Goal: Task Accomplishment & Management: Use online tool/utility

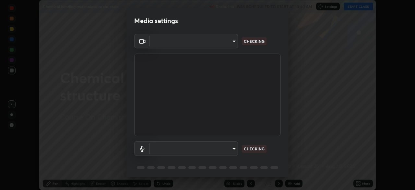
scroll to position [23, 0]
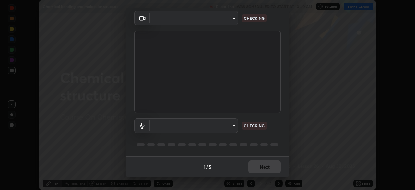
type input "f998bc4046c61b158ae604da705546672abda0c1808058386527230685057052"
click at [225, 125] on body "Erase all Chemical bonding and molecular structure Recording WAS SCHEDULED TO S…" at bounding box center [207, 95] width 415 height 190
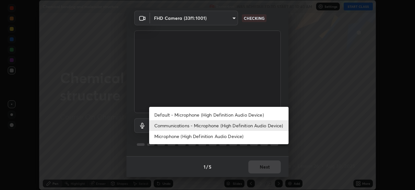
click at [222, 114] on li "Default - Microphone (High Definition Audio Device)" at bounding box center [218, 114] width 139 height 11
type input "default"
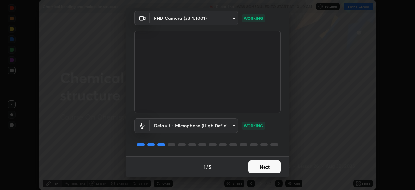
click at [272, 165] on button "Next" at bounding box center [264, 166] width 32 height 13
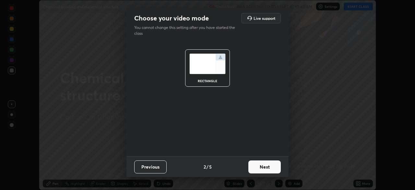
scroll to position [0, 0]
click at [274, 166] on button "Next" at bounding box center [264, 166] width 32 height 13
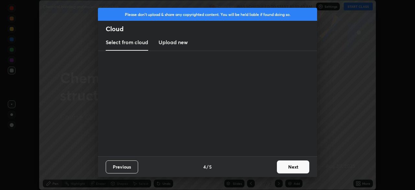
click at [278, 168] on button "Next" at bounding box center [293, 166] width 32 height 13
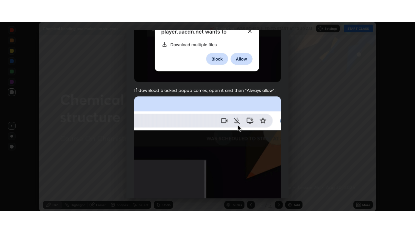
scroll to position [155, 0]
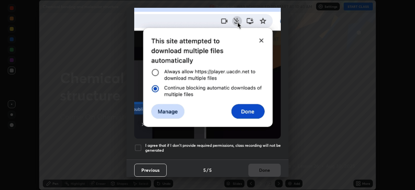
click at [237, 143] on h5 "I agree that if I don't provide required permissions, class recording will not …" at bounding box center [213, 148] width 136 height 10
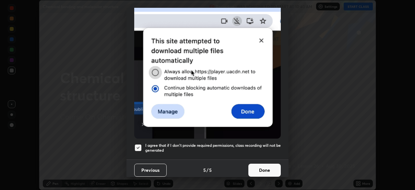
click at [256, 164] on button "Done" at bounding box center [264, 169] width 32 height 13
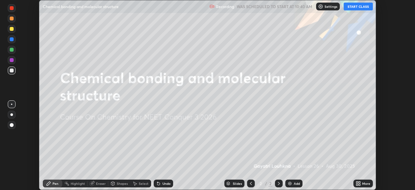
click at [360, 183] on icon at bounding box center [358, 183] width 5 height 5
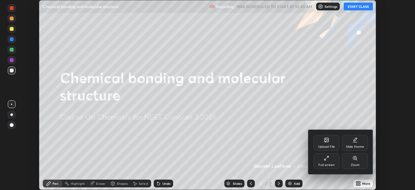
click at [320, 161] on div "Full screen" at bounding box center [327, 161] width 26 height 16
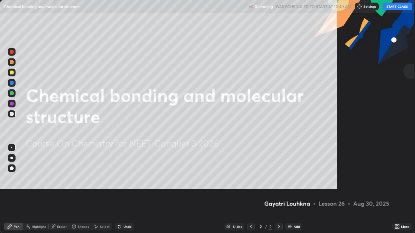
scroll to position [233, 415]
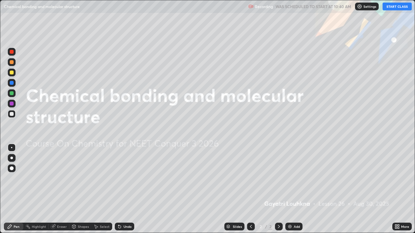
click at [394, 3] on button "START CLASS" at bounding box center [397, 7] width 29 height 8
click at [289, 189] on img at bounding box center [289, 226] width 5 height 5
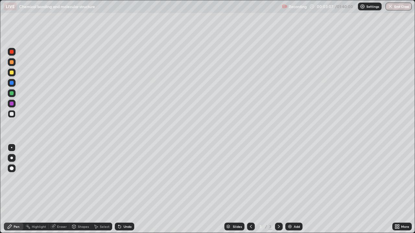
click at [80, 189] on div "Shapes" at bounding box center [83, 226] width 11 height 3
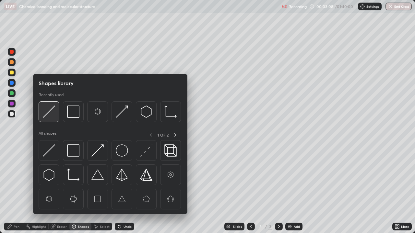
click at [50, 116] on img at bounding box center [49, 112] width 12 height 12
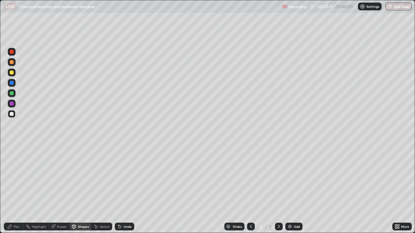
click at [19, 189] on div "Pen" at bounding box center [17, 226] width 6 height 3
click at [10, 104] on div at bounding box center [12, 104] width 4 height 4
click at [13, 116] on div at bounding box center [12, 114] width 8 height 8
click at [13, 74] on div at bounding box center [12, 73] width 8 height 8
click at [14, 105] on div at bounding box center [12, 104] width 8 height 8
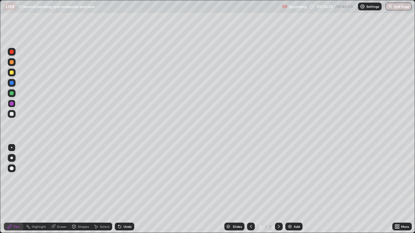
click at [15, 116] on div at bounding box center [12, 114] width 8 height 8
click at [11, 103] on div at bounding box center [12, 104] width 4 height 4
click at [13, 114] on div at bounding box center [12, 114] width 4 height 4
click at [12, 93] on div at bounding box center [12, 93] width 4 height 4
click at [291, 189] on img at bounding box center [289, 226] width 5 height 5
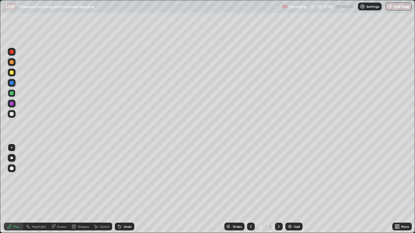
click at [12, 115] on div at bounding box center [12, 114] width 4 height 4
click at [254, 189] on div at bounding box center [251, 227] width 8 height 8
click at [12, 84] on div at bounding box center [12, 83] width 4 height 4
click at [278, 189] on icon at bounding box center [278, 226] width 5 height 5
click at [288, 189] on img at bounding box center [289, 226] width 5 height 5
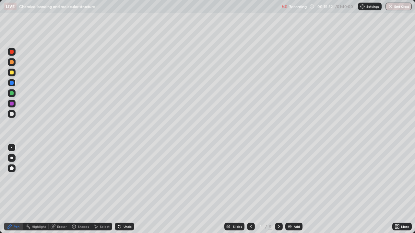
click at [10, 114] on div at bounding box center [12, 114] width 4 height 4
click at [12, 73] on div at bounding box center [12, 73] width 4 height 4
click at [15, 115] on div at bounding box center [12, 114] width 8 height 8
click at [61, 189] on div "Eraser" at bounding box center [59, 227] width 21 height 8
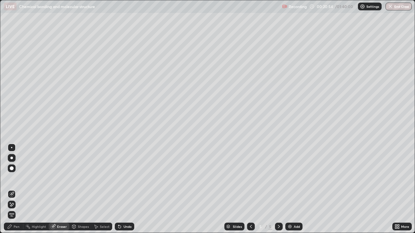
click at [13, 189] on div "Pen" at bounding box center [13, 227] width 19 height 8
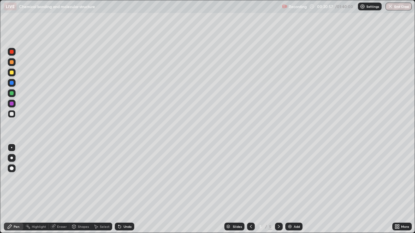
click at [14, 93] on div at bounding box center [12, 94] width 8 height 8
click at [288, 189] on div "Add" at bounding box center [293, 227] width 17 height 8
click at [74, 189] on icon at bounding box center [74, 228] width 0 height 2
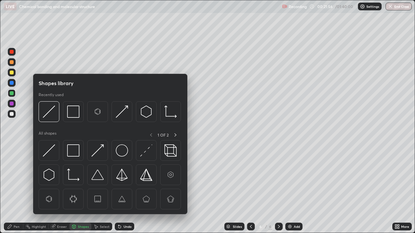
click at [17, 189] on div "Pen" at bounding box center [17, 226] width 6 height 3
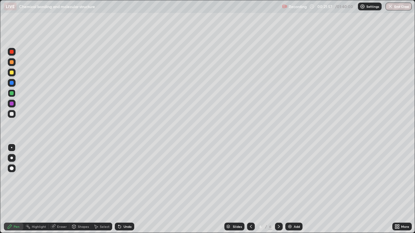
click at [15, 114] on div at bounding box center [12, 114] width 8 height 8
click at [10, 72] on div at bounding box center [12, 73] width 4 height 4
click at [15, 115] on div at bounding box center [12, 114] width 8 height 8
click at [247, 189] on div at bounding box center [251, 227] width 8 height 8
click at [12, 73] on div at bounding box center [12, 73] width 4 height 4
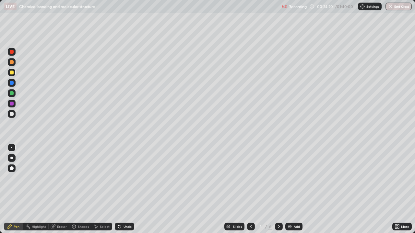
click at [64, 189] on div "Eraser" at bounding box center [62, 226] width 10 height 3
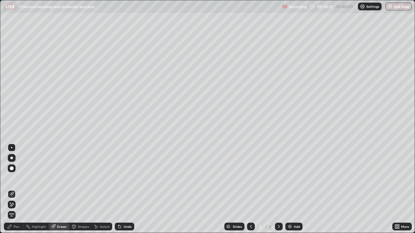
click at [17, 189] on div "Pen" at bounding box center [17, 226] width 6 height 3
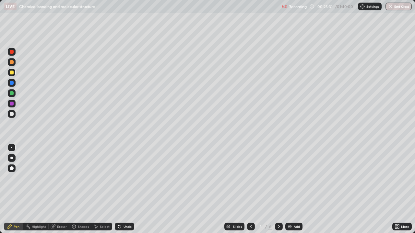
click at [61, 189] on div "Eraser" at bounding box center [59, 227] width 21 height 8
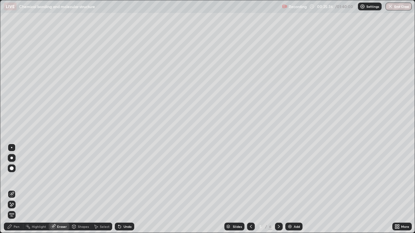
click at [20, 189] on div "Pen" at bounding box center [13, 227] width 19 height 8
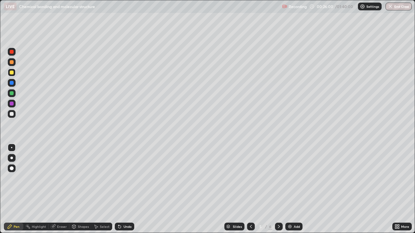
click at [291, 189] on img at bounding box center [289, 226] width 5 height 5
click at [250, 189] on icon at bounding box center [250, 226] width 5 height 5
click at [278, 189] on icon at bounding box center [278, 226] width 5 height 5
click at [277, 189] on icon at bounding box center [278, 226] width 5 height 5
click at [249, 189] on icon at bounding box center [250, 226] width 5 height 5
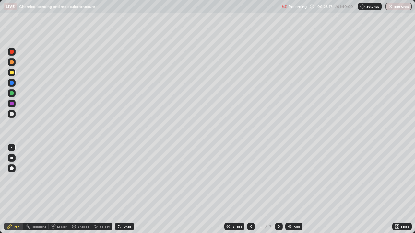
click at [250, 189] on icon at bounding box center [250, 226] width 5 height 5
click at [278, 189] on icon at bounding box center [279, 226] width 2 height 3
click at [278, 189] on icon at bounding box center [278, 226] width 5 height 5
click at [12, 63] on div at bounding box center [12, 62] width 4 height 4
click at [12, 93] on div at bounding box center [12, 93] width 4 height 4
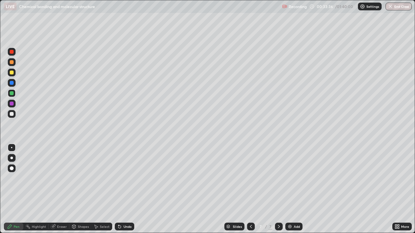
click at [12, 114] on div at bounding box center [12, 114] width 4 height 4
click at [250, 189] on icon at bounding box center [250, 226] width 5 height 5
click at [12, 53] on div at bounding box center [12, 52] width 4 height 4
click at [281, 189] on div at bounding box center [279, 227] width 8 height 8
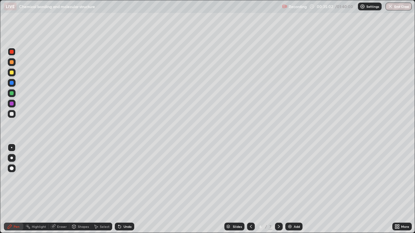
click at [278, 189] on icon at bounding box center [278, 226] width 5 height 5
click at [250, 189] on icon at bounding box center [250, 226] width 5 height 5
click at [281, 189] on div at bounding box center [279, 227] width 8 height 8
click at [278, 189] on icon at bounding box center [278, 226] width 5 height 5
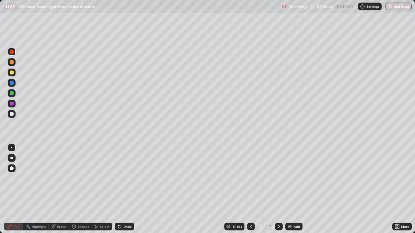
click at [11, 114] on div at bounding box center [12, 114] width 4 height 4
click at [292, 189] on div "Add" at bounding box center [293, 227] width 17 height 8
click at [12, 74] on div at bounding box center [12, 73] width 4 height 4
click at [78, 189] on div "Shapes" at bounding box center [80, 227] width 22 height 8
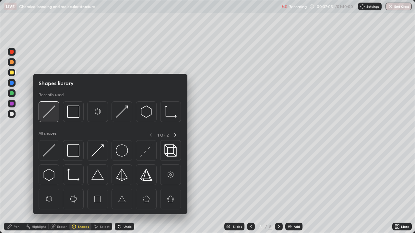
click at [50, 115] on img at bounding box center [49, 112] width 12 height 12
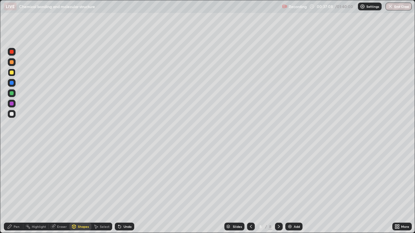
click at [16, 189] on div "Pen" at bounding box center [17, 226] width 6 height 3
click at [13, 94] on div at bounding box center [12, 93] width 4 height 4
click at [12, 114] on div at bounding box center [12, 114] width 4 height 4
click at [10, 104] on div at bounding box center [12, 104] width 4 height 4
click at [12, 93] on div at bounding box center [12, 93] width 4 height 4
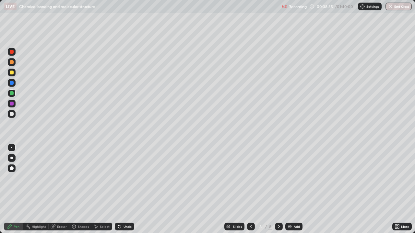
click at [11, 114] on div at bounding box center [12, 114] width 4 height 4
click at [13, 97] on div at bounding box center [12, 94] width 8 height 8
click at [13, 103] on div at bounding box center [12, 104] width 4 height 4
click at [12, 52] on div at bounding box center [12, 52] width 4 height 4
click at [15, 115] on div at bounding box center [12, 114] width 8 height 8
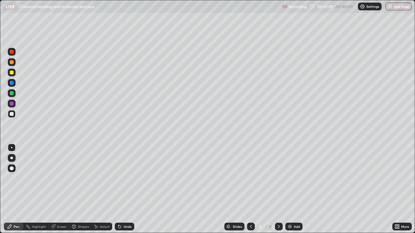
click at [289, 189] on img at bounding box center [289, 226] width 5 height 5
click at [251, 189] on icon at bounding box center [250, 226] width 5 height 5
click at [281, 189] on div at bounding box center [279, 227] width 8 height 8
click at [250, 189] on div at bounding box center [251, 227] width 8 height 8
click at [11, 73] on div at bounding box center [12, 73] width 4 height 4
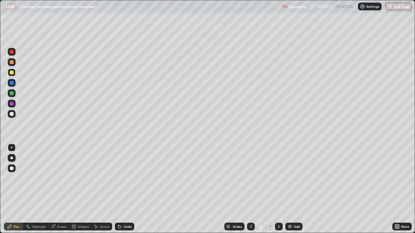
click at [11, 103] on div at bounding box center [12, 104] width 4 height 4
click at [279, 189] on icon at bounding box center [278, 226] width 5 height 5
click at [12, 94] on div at bounding box center [12, 93] width 4 height 4
click at [289, 189] on img at bounding box center [289, 226] width 5 height 5
click at [13, 115] on div at bounding box center [12, 114] width 4 height 4
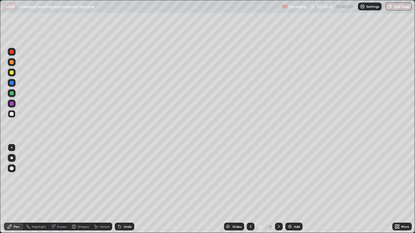
click at [78, 189] on div "Shapes" at bounding box center [80, 227] width 22 height 8
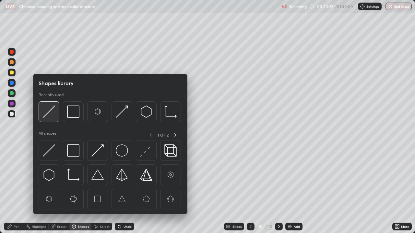
click at [50, 118] on img at bounding box center [49, 112] width 12 height 12
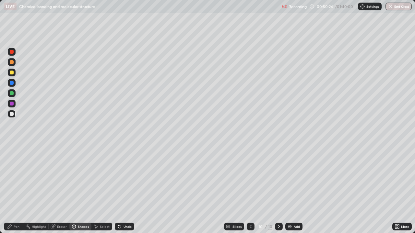
click at [15, 189] on div "Pen" at bounding box center [17, 226] width 6 height 3
click at [12, 73] on div at bounding box center [12, 73] width 4 height 4
click at [13, 105] on div at bounding box center [12, 104] width 8 height 8
click at [9, 82] on div at bounding box center [12, 83] width 8 height 8
click at [13, 113] on div at bounding box center [12, 114] width 4 height 4
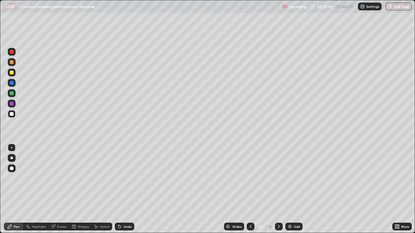
click at [11, 74] on div at bounding box center [12, 73] width 4 height 4
click at [64, 189] on div "Eraser" at bounding box center [59, 227] width 21 height 8
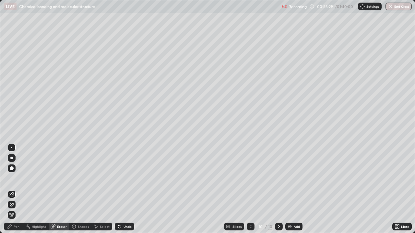
click at [17, 189] on div "Pen" at bounding box center [17, 226] width 6 height 3
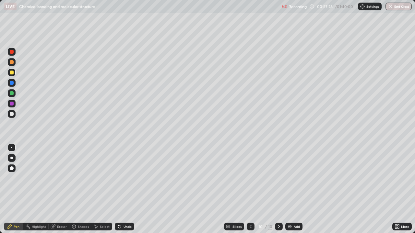
click at [289, 189] on img at bounding box center [289, 226] width 5 height 5
click at [79, 189] on div "Shapes" at bounding box center [80, 227] width 22 height 8
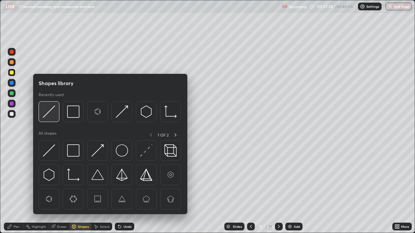
click at [44, 119] on div at bounding box center [49, 112] width 21 height 21
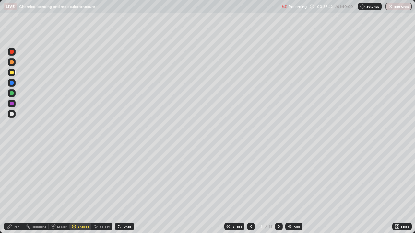
click at [84, 189] on div "Shapes" at bounding box center [80, 227] width 22 height 8
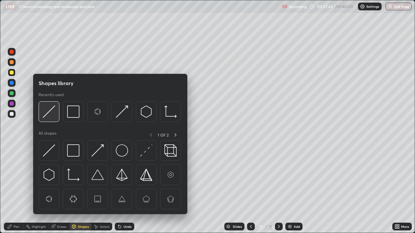
click at [49, 110] on img at bounding box center [49, 112] width 12 height 12
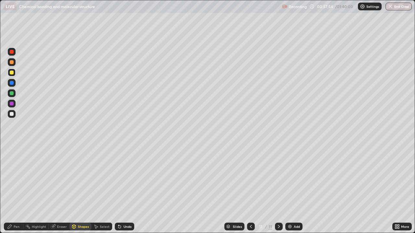
click at [17, 189] on div "Pen" at bounding box center [17, 226] width 6 height 3
click at [12, 53] on div at bounding box center [12, 52] width 4 height 4
click at [12, 113] on div at bounding box center [12, 114] width 4 height 4
click at [13, 115] on div at bounding box center [12, 114] width 8 height 8
click at [62, 189] on div "Eraser" at bounding box center [62, 226] width 10 height 3
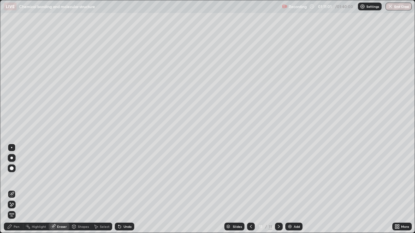
click at [18, 189] on div "Pen" at bounding box center [17, 226] width 6 height 3
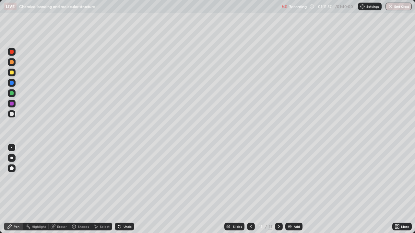
click at [13, 93] on div at bounding box center [12, 93] width 4 height 4
click at [63, 189] on div "Eraser" at bounding box center [62, 226] width 10 height 3
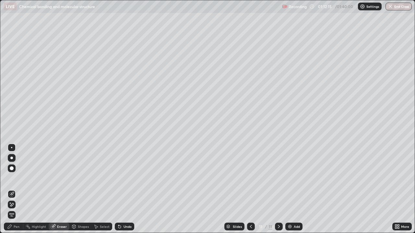
click at [18, 189] on div "Pen" at bounding box center [17, 226] width 6 height 3
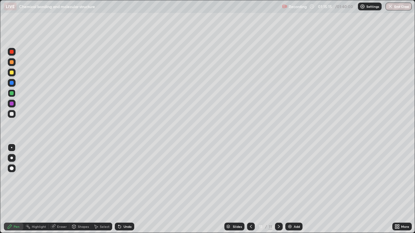
click at [63, 189] on div "Eraser" at bounding box center [62, 226] width 10 height 3
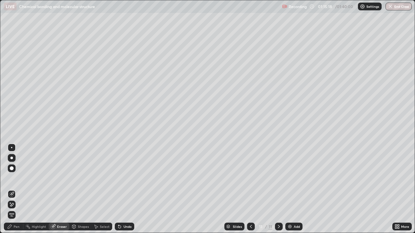
click at [16, 189] on div "Pen" at bounding box center [13, 227] width 19 height 8
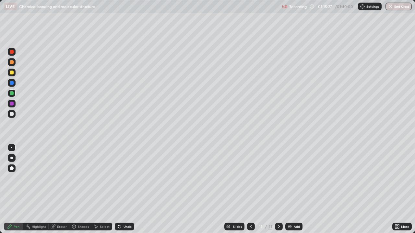
click at [65, 189] on div "Eraser" at bounding box center [62, 226] width 10 height 3
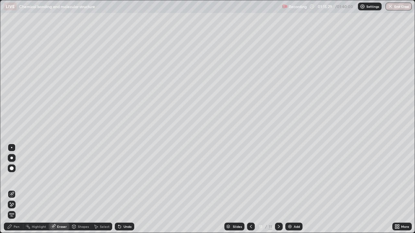
click at [19, 189] on div "Pen" at bounding box center [13, 227] width 19 height 8
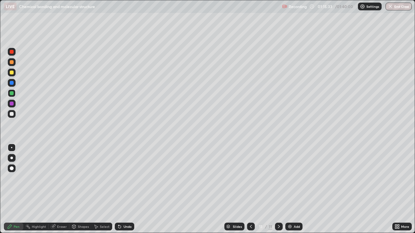
click at [12, 73] on div at bounding box center [12, 73] width 4 height 4
click at [10, 113] on div at bounding box center [12, 114] width 4 height 4
click at [11, 73] on div at bounding box center [12, 73] width 4 height 4
click at [11, 113] on div at bounding box center [12, 114] width 4 height 4
click at [11, 93] on div at bounding box center [12, 93] width 4 height 4
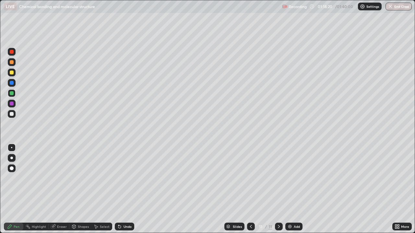
click at [56, 189] on div "Eraser" at bounding box center [59, 227] width 21 height 8
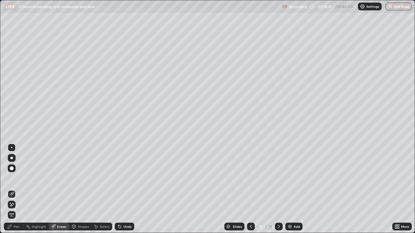
click at [16, 189] on div "Pen" at bounding box center [17, 226] width 6 height 3
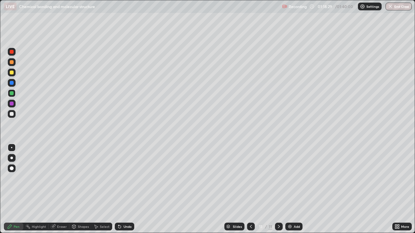
click at [11, 104] on div at bounding box center [12, 104] width 4 height 4
click at [290, 189] on img at bounding box center [289, 226] width 5 height 5
click at [14, 117] on div at bounding box center [12, 114] width 8 height 8
click at [250, 189] on icon at bounding box center [250, 226] width 5 height 5
click at [278, 189] on icon at bounding box center [278, 226] width 5 height 5
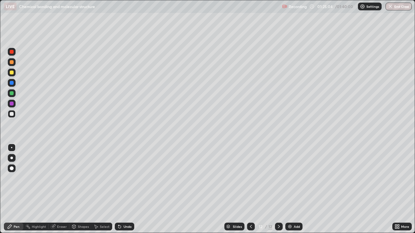
click at [59, 189] on div "Eraser" at bounding box center [62, 226] width 10 height 3
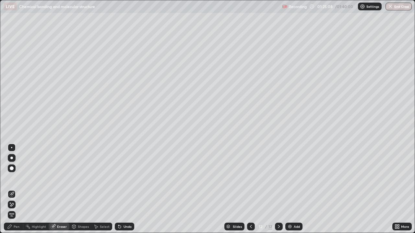
click at [15, 189] on div "Pen" at bounding box center [17, 226] width 6 height 3
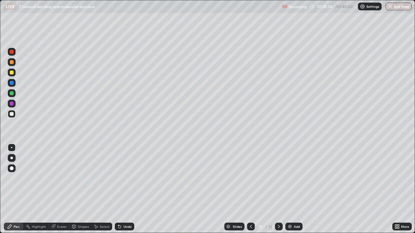
click at [10, 94] on div at bounding box center [12, 93] width 4 height 4
click at [250, 189] on icon at bounding box center [250, 226] width 5 height 5
click at [279, 189] on icon at bounding box center [279, 226] width 2 height 3
click at [289, 189] on img at bounding box center [289, 226] width 5 height 5
click at [12, 116] on div at bounding box center [12, 114] width 4 height 4
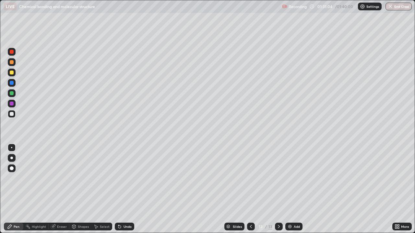
click at [250, 189] on icon at bounding box center [251, 226] width 2 height 3
click at [275, 189] on div at bounding box center [279, 227] width 8 height 8
click at [61, 189] on div "Eraser" at bounding box center [62, 226] width 10 height 3
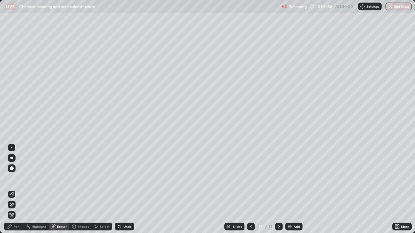
click at [17, 189] on div "Pen" at bounding box center [13, 227] width 19 height 8
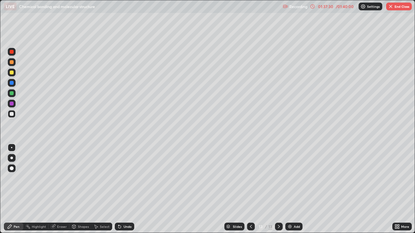
click at [391, 6] on img "button" at bounding box center [390, 6] width 5 height 5
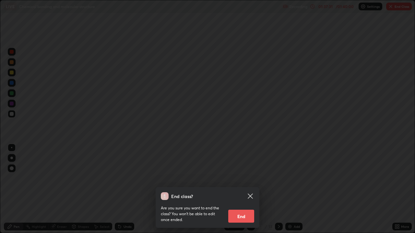
click at [241, 189] on button "End" at bounding box center [241, 216] width 26 height 13
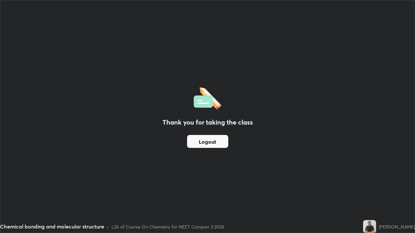
click at [199, 142] on button "Logout" at bounding box center [207, 141] width 41 height 13
click at [202, 140] on button "Logout" at bounding box center [207, 141] width 41 height 13
